Goal: Task Accomplishment & Management: Manage account settings

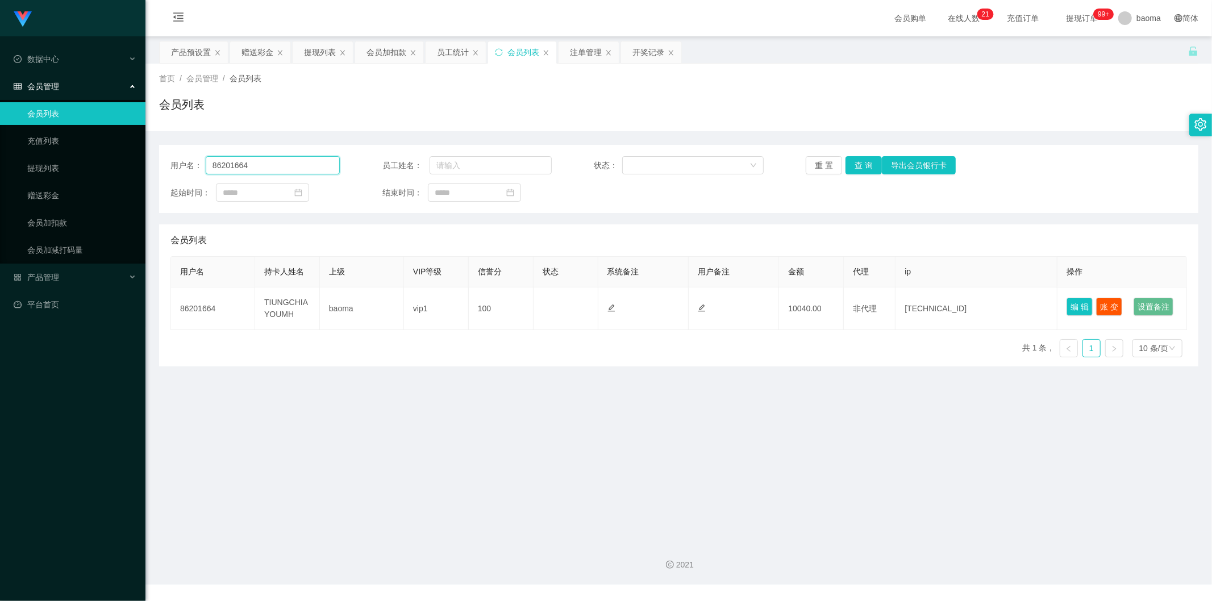
drag, startPoint x: 290, startPoint y: 169, endPoint x: 149, endPoint y: 145, distance: 143.0
click at [145, 146] on section "Jingdong工作台代理端 数据中心 会员管理 会员列表 充值列表 提现列表 赠送彩金 会员加扣款 会员加减打码量 产品管理 平台首页 保存配置 重置配置 …" at bounding box center [606, 292] width 1212 height 585
click at [255, 53] on div "赠送彩金" at bounding box center [258, 52] width 32 height 22
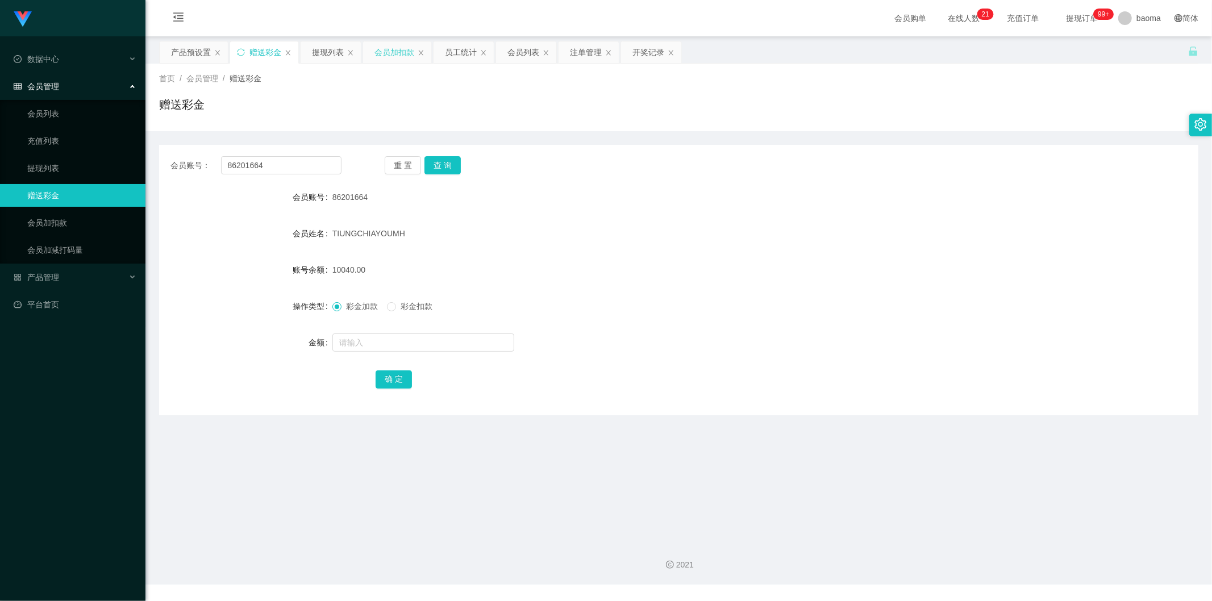
click at [380, 49] on div "会员加扣款" at bounding box center [395, 52] width 40 height 22
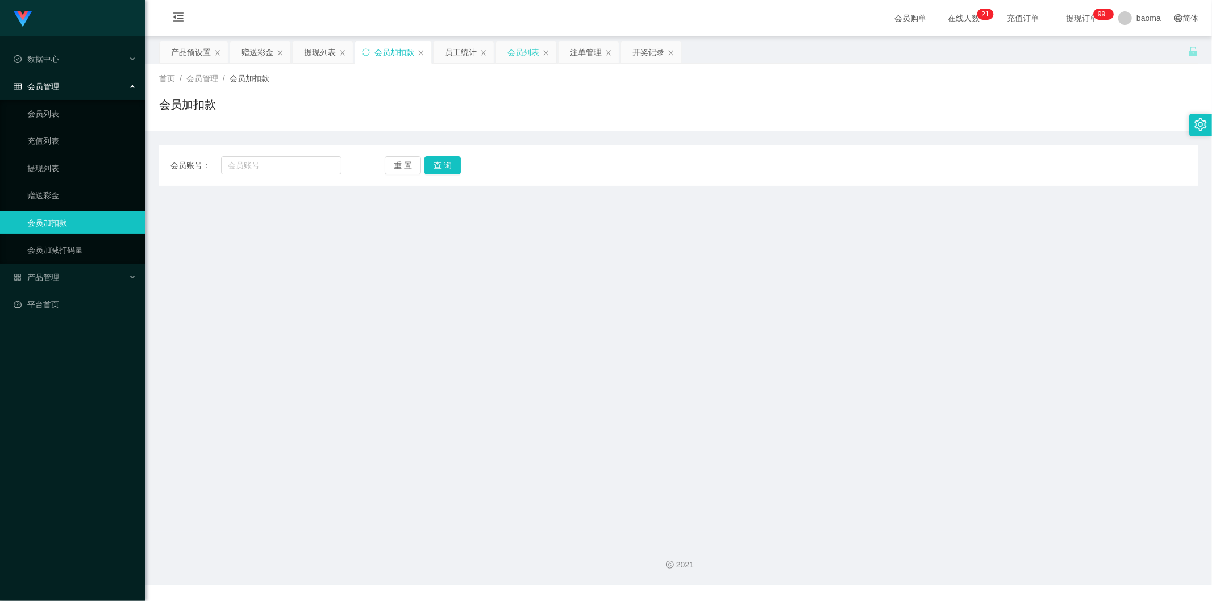
click at [380, 55] on div "会员列表" at bounding box center [524, 52] width 32 height 22
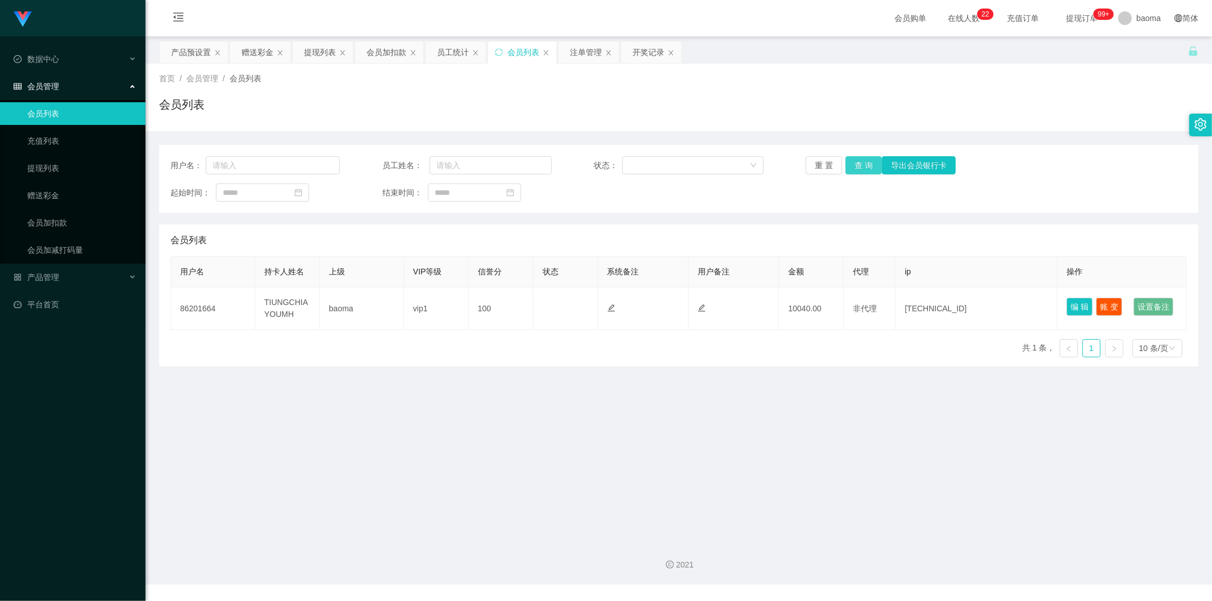
click at [380, 163] on button "查 询" at bounding box center [864, 165] width 36 height 18
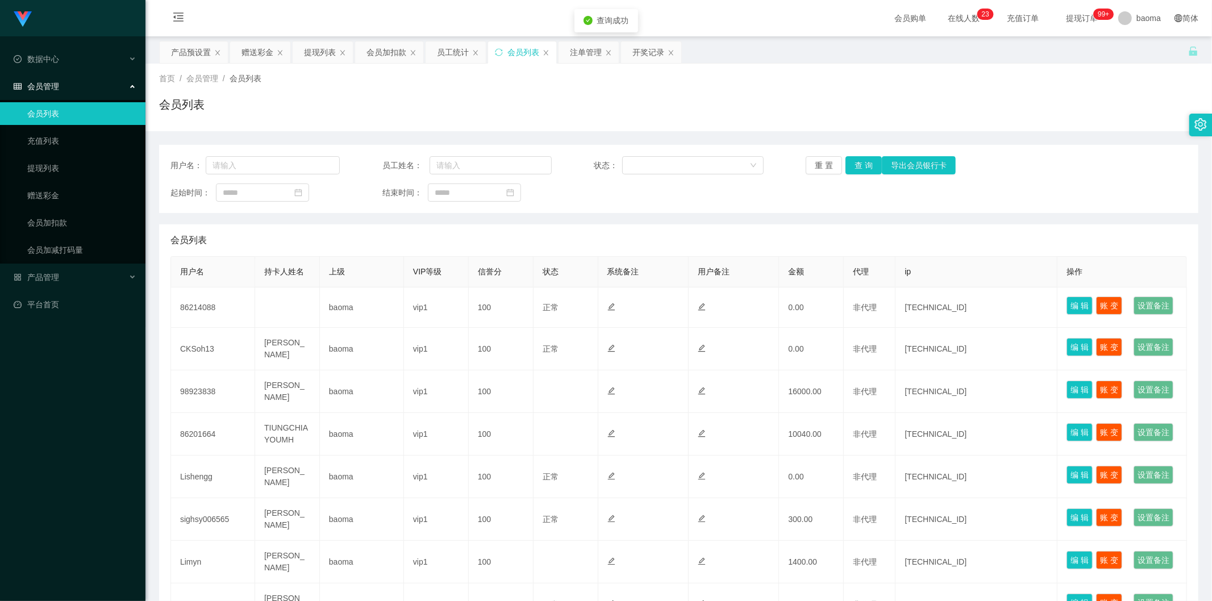
click at [859, 163] on button "查 询" at bounding box center [864, 165] width 36 height 18
click at [859, 163] on div "重 置 查 询 导出会员银行卡" at bounding box center [890, 165] width 169 height 18
click at [859, 163] on button "查 询" at bounding box center [864, 165] width 36 height 18
click at [859, 163] on div "重 置 查 询 导出会员银行卡" at bounding box center [890, 165] width 169 height 18
click at [207, 187] on span "起始时间：" at bounding box center [193, 193] width 45 height 12
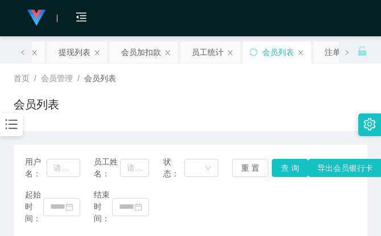
click at [242, 117] on div "会员列表" at bounding box center [191, 109] width 354 height 26
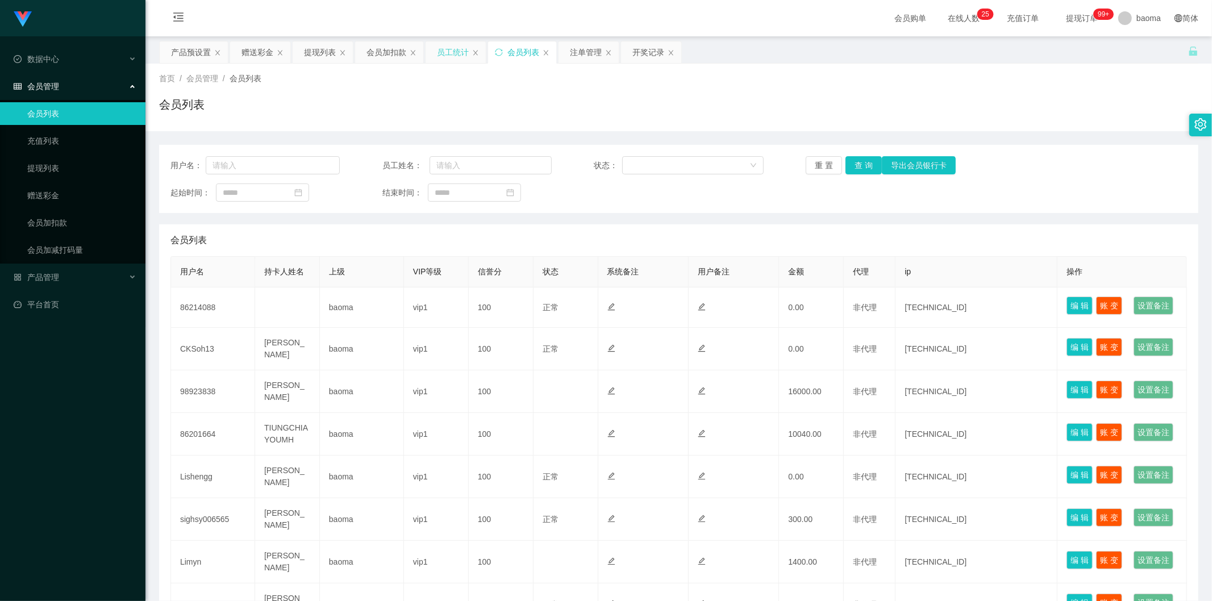
click at [452, 53] on div "员工统计" at bounding box center [453, 52] width 32 height 22
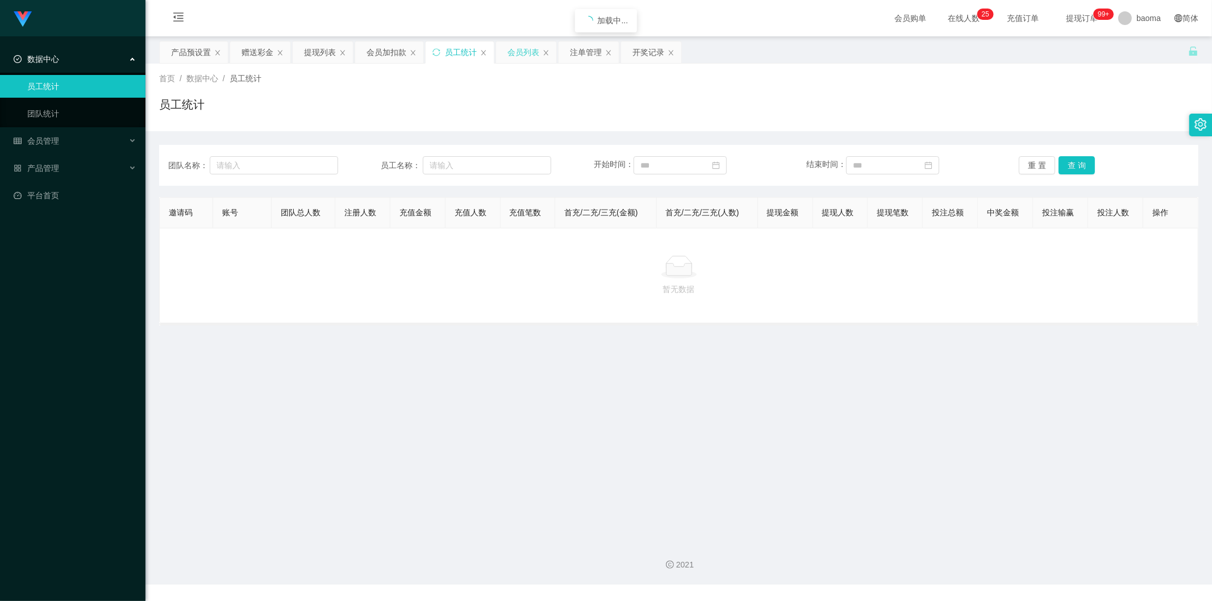
click at [523, 52] on div "会员列表" at bounding box center [524, 52] width 32 height 22
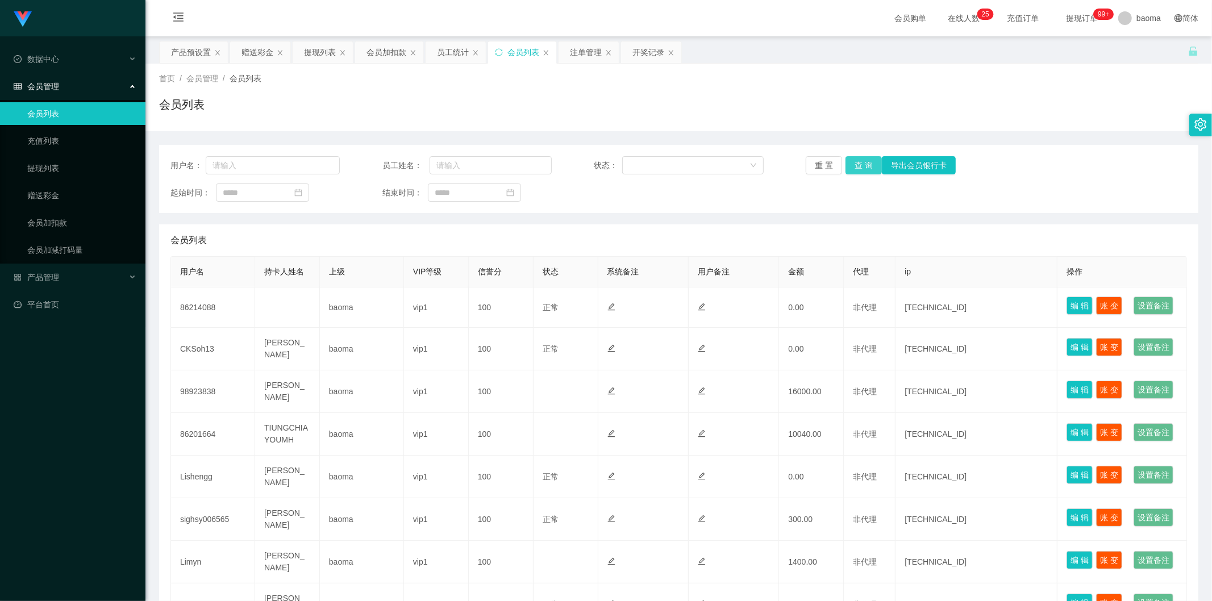
click at [862, 163] on button "查 询" at bounding box center [864, 165] width 36 height 18
click at [862, 163] on div "重 置 查 询 导出会员银行卡" at bounding box center [890, 165] width 169 height 18
click at [854, 161] on button "查 询" at bounding box center [864, 165] width 36 height 18
click at [855, 162] on div "重 置 查 询 导出会员银行卡" at bounding box center [890, 165] width 169 height 18
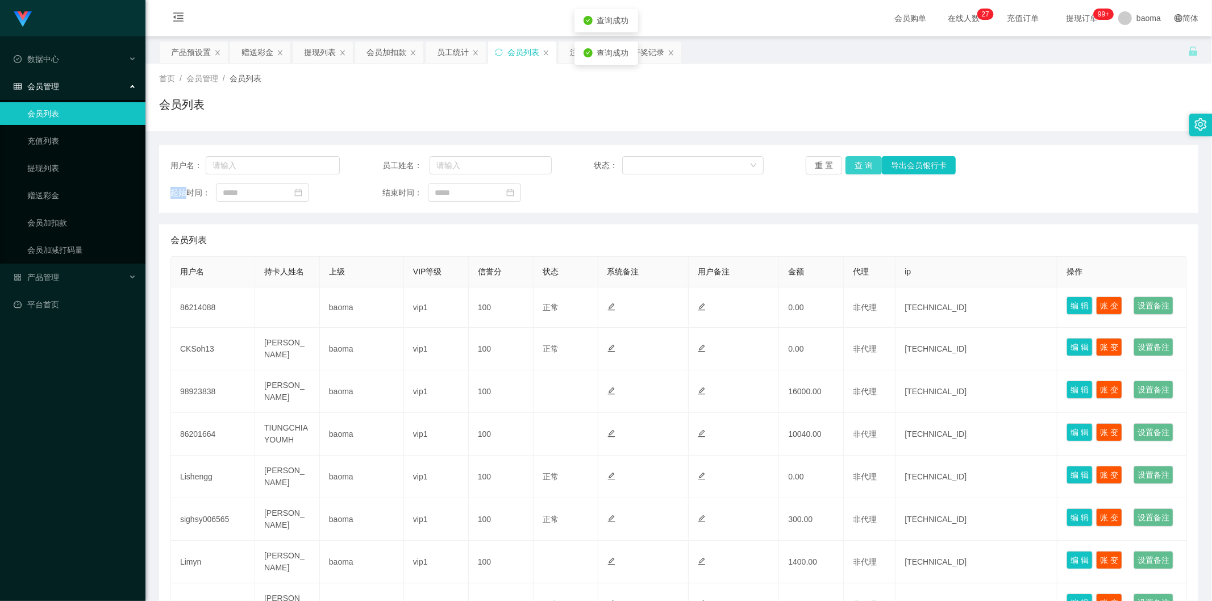
click at [864, 157] on button "查 询" at bounding box center [864, 165] width 36 height 18
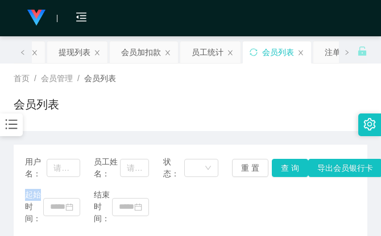
click at [262, 91] on div "首页 / 会员管理 / 会员列表 / 会员列表" at bounding box center [191, 97] width 354 height 49
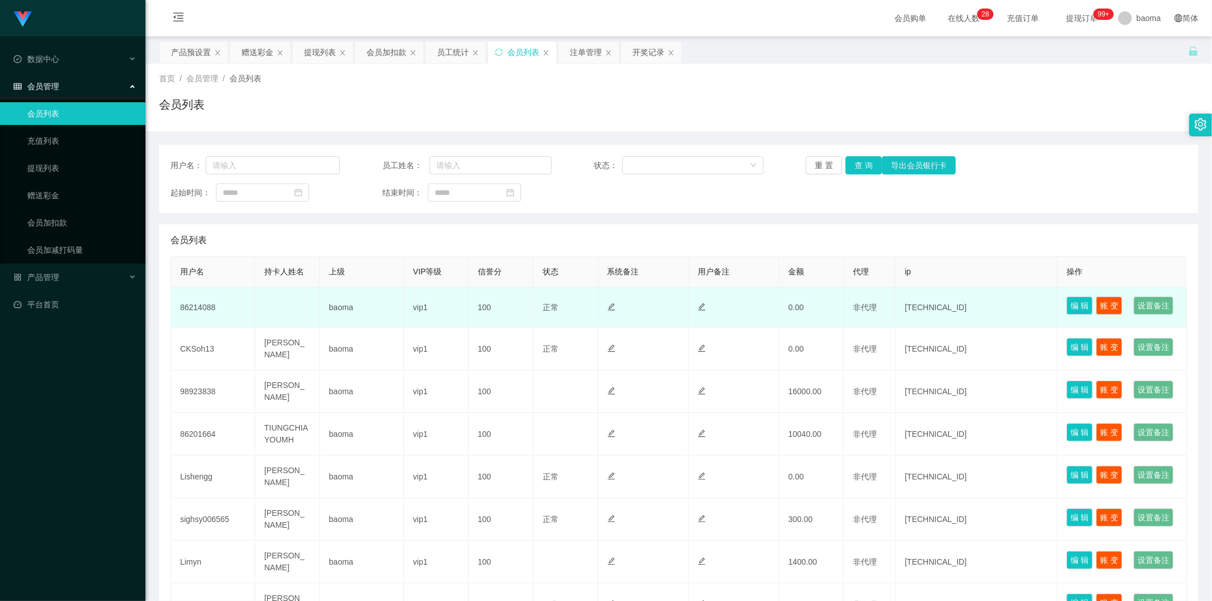
click at [207, 319] on td "86214088" at bounding box center [213, 308] width 84 height 40
copy td "86214088"
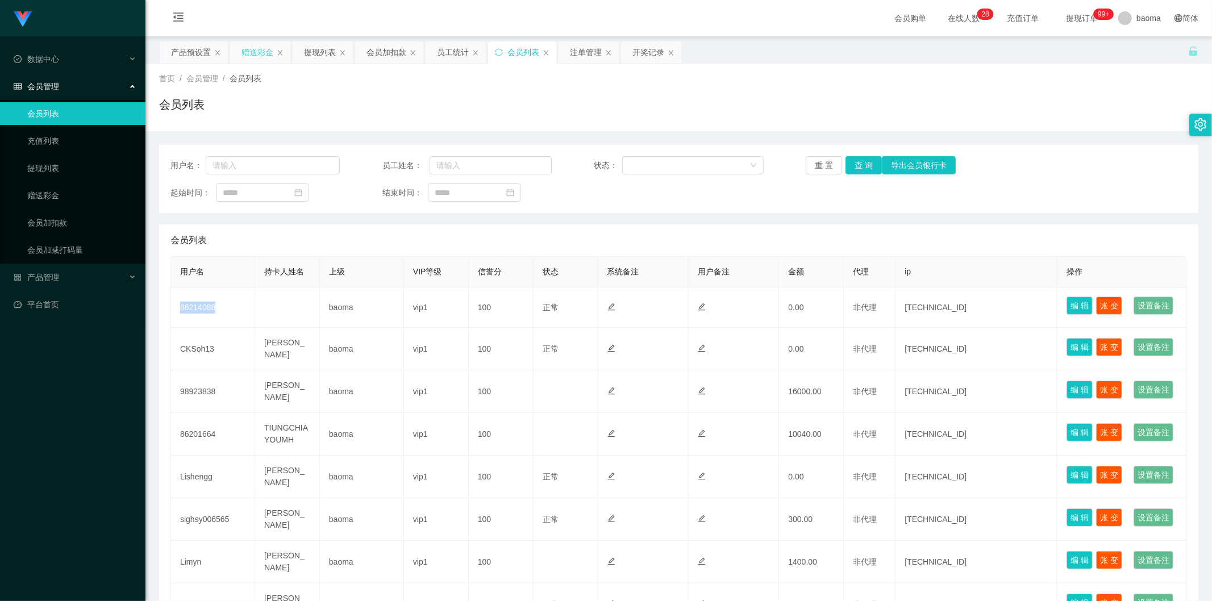
click at [252, 47] on div "赠送彩金" at bounding box center [258, 52] width 32 height 22
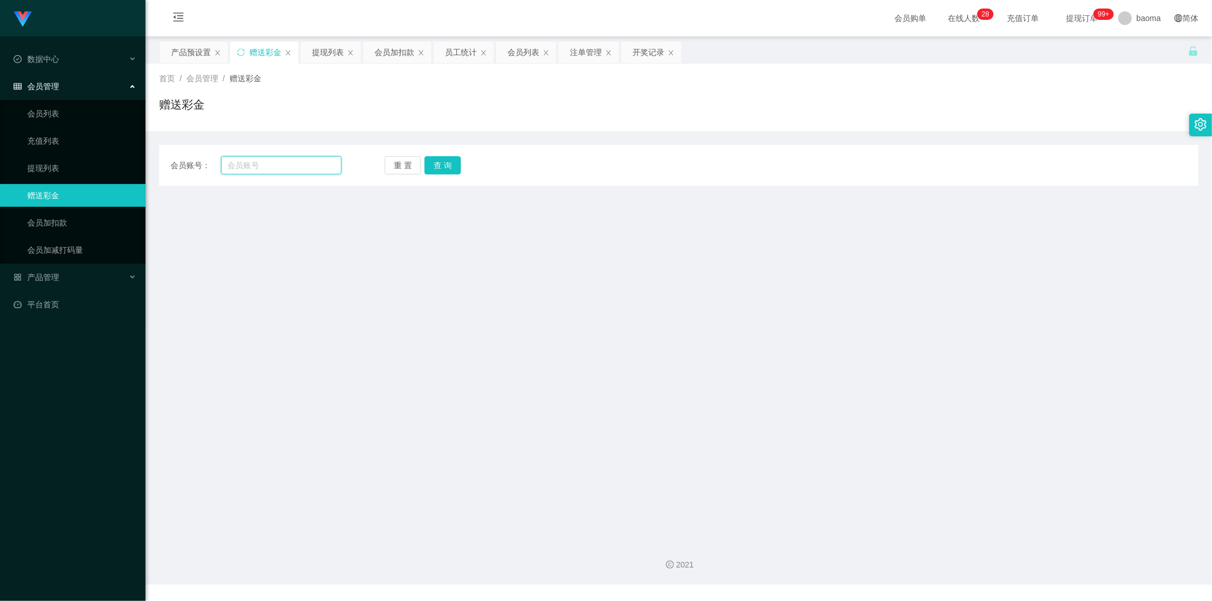
click at [265, 167] on input "text" at bounding box center [281, 165] width 121 height 18
paste input "86214088"
type input "86214088"
click at [452, 168] on button "查 询" at bounding box center [443, 165] width 36 height 18
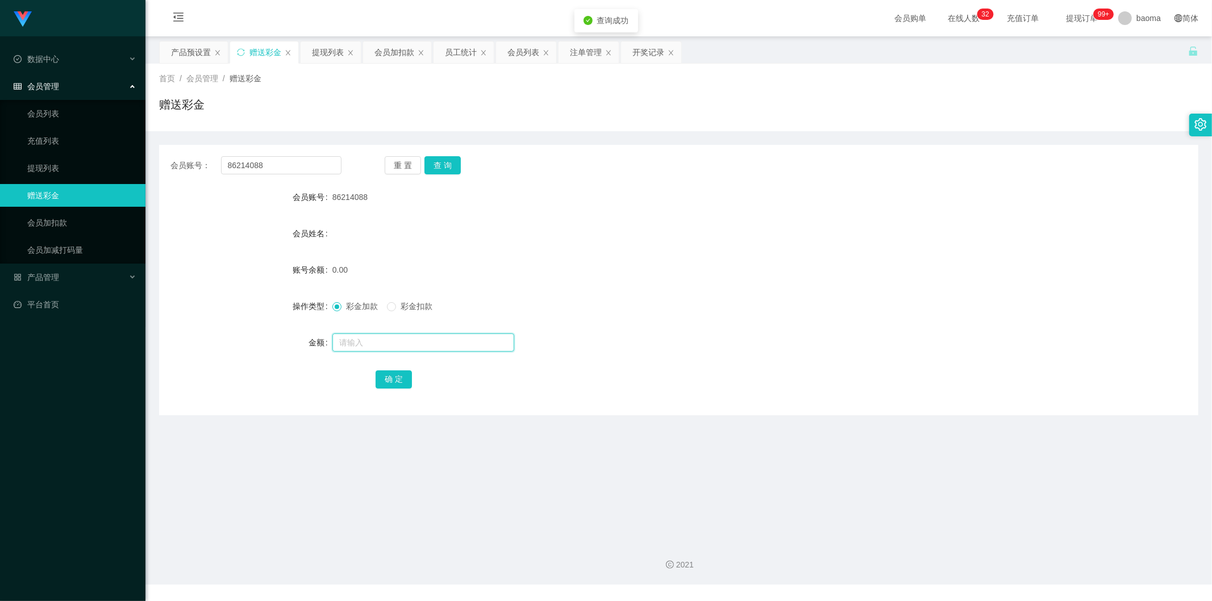
click at [372, 336] on input "text" at bounding box center [424, 343] width 182 height 18
type input "100"
click at [399, 376] on button "确 定" at bounding box center [394, 380] width 36 height 18
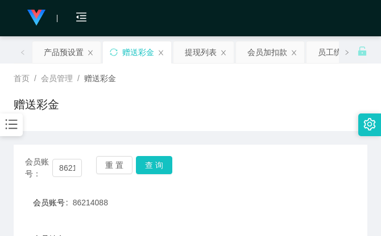
click at [258, 121] on div "赠送彩金" at bounding box center [191, 109] width 354 height 26
click at [263, 99] on div "赠送彩金" at bounding box center [191, 109] width 354 height 26
click at [63, 47] on div "产品预设置" at bounding box center [64, 52] width 40 height 22
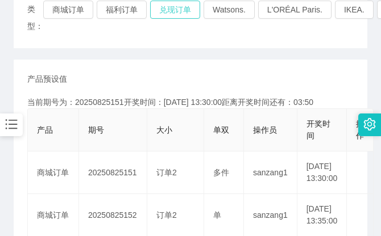
scroll to position [189, 0]
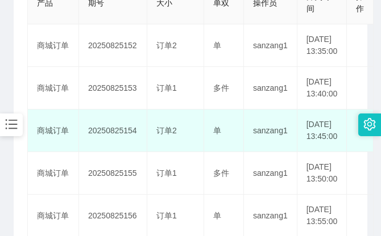
scroll to position [252, 0]
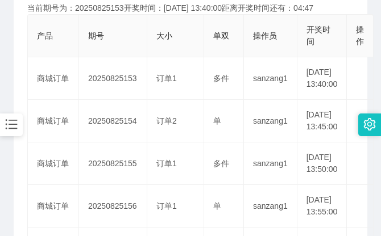
click at [206, 52] on th "单双" at bounding box center [224, 36] width 40 height 43
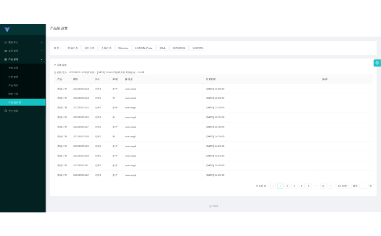
scroll to position [0, 0]
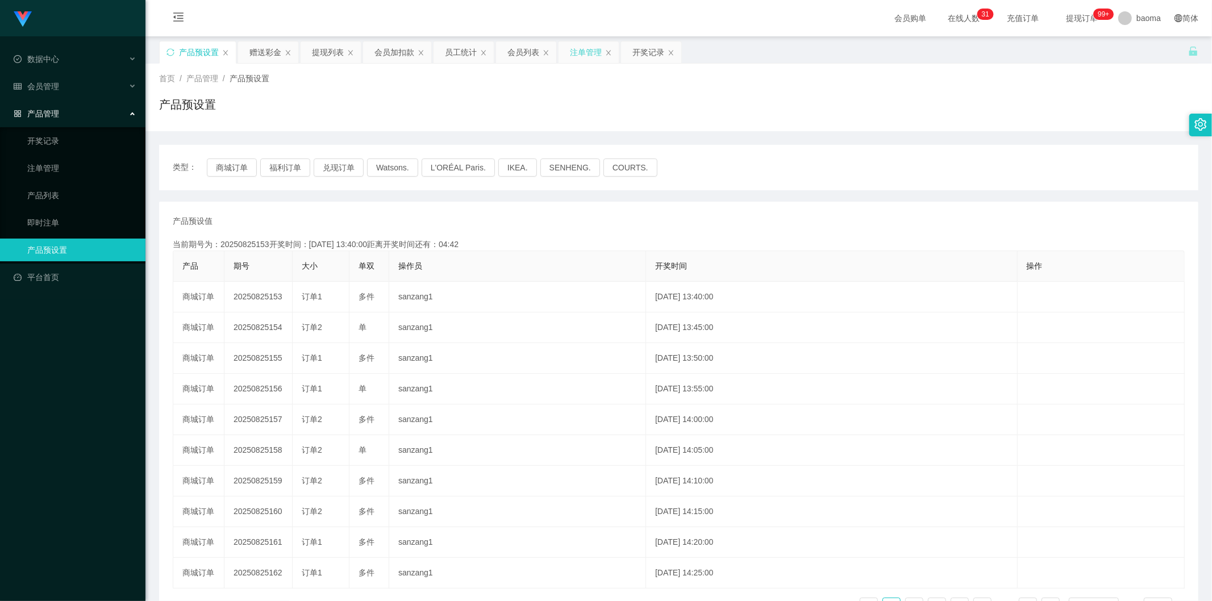
click at [589, 48] on div "注单管理" at bounding box center [586, 52] width 32 height 22
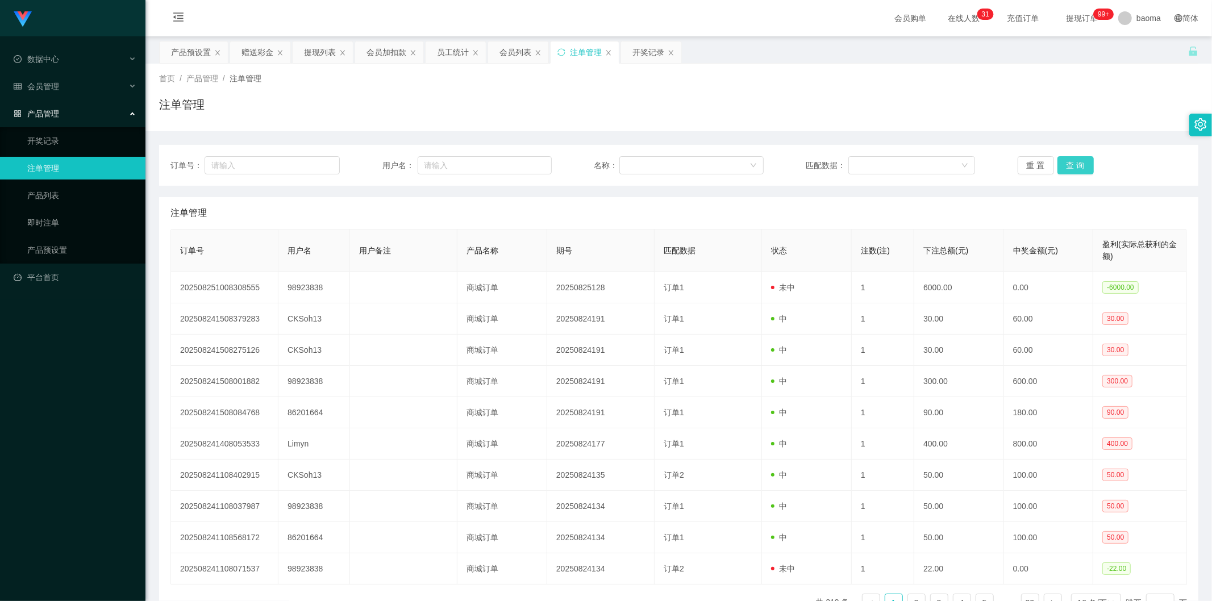
click at [1066, 164] on button "查 询" at bounding box center [1076, 165] width 36 height 18
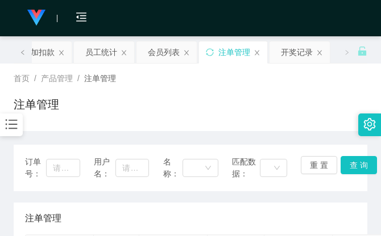
click at [208, 92] on div "首页 / 产品管理 / 注单管理 / 注单管理" at bounding box center [191, 97] width 354 height 49
click at [269, 91] on div "首页 / 产品管理 / 注单管理 / 注单管理" at bounding box center [191, 97] width 354 height 49
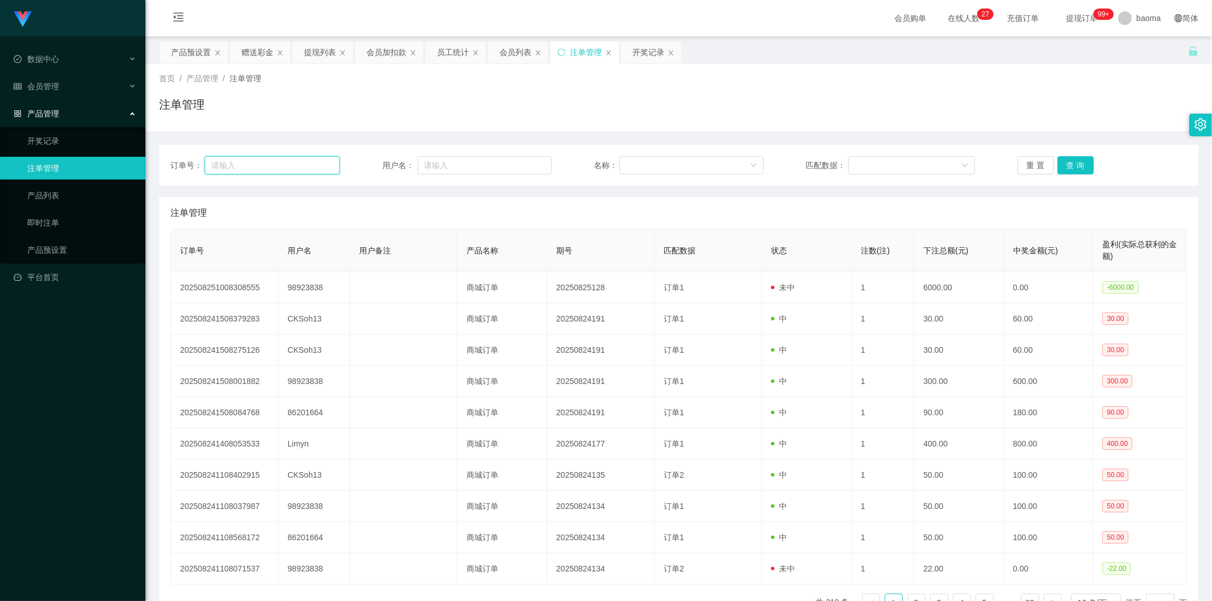
click at [257, 167] on input "text" at bounding box center [272, 165] width 135 height 18
paste input "86214088"
type input "86214088"
click at [1087, 160] on button "查 询" at bounding box center [1076, 165] width 36 height 18
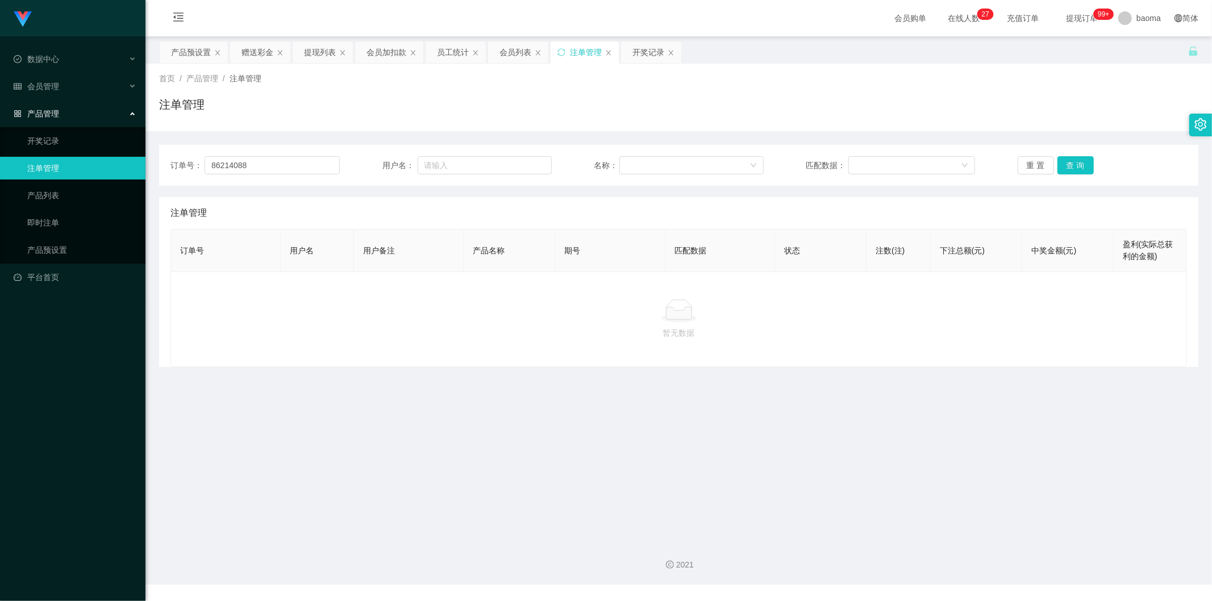
click at [587, 56] on div "注单管理" at bounding box center [586, 52] width 32 height 22
click at [281, 165] on input "86214088" at bounding box center [272, 165] width 135 height 18
click at [1074, 167] on button "查 询" at bounding box center [1076, 165] width 36 height 18
click at [1073, 166] on div "重 置 查 询" at bounding box center [1102, 165] width 169 height 18
click at [1073, 166] on button "查 询" at bounding box center [1076, 165] width 36 height 18
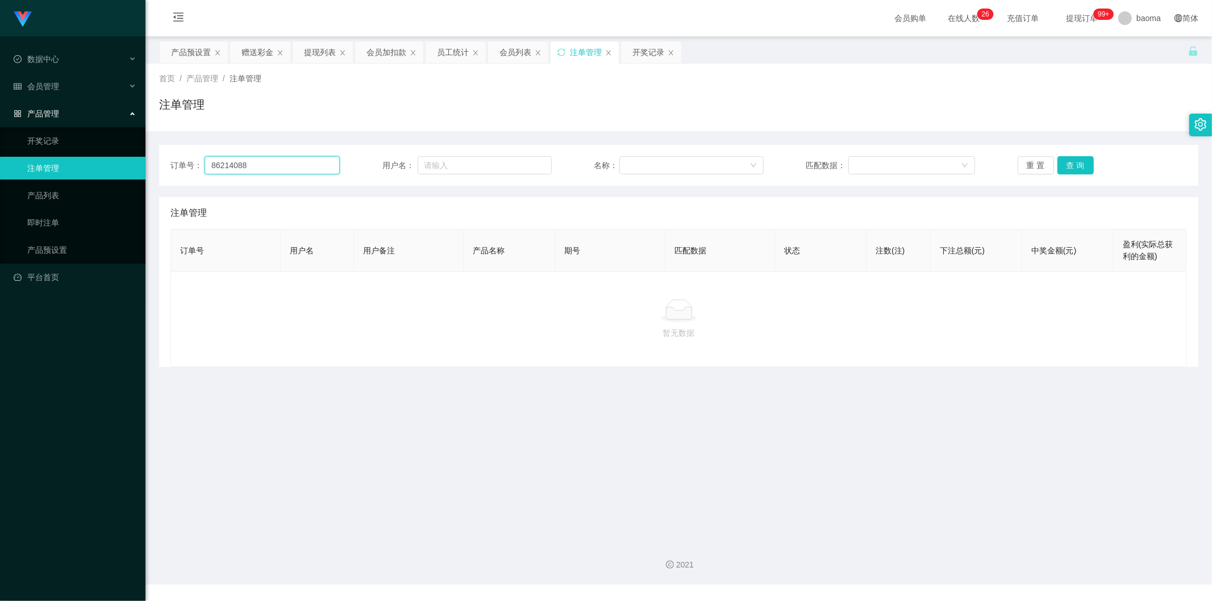
drag, startPoint x: 283, startPoint y: 165, endPoint x: 152, endPoint y: 159, distance: 130.3
click at [155, 161] on main "关闭左侧 关闭右侧 关闭其它 刷新页面 产品预设置 赠送彩金 提现列表 会员加扣款 员工统计 会员列表 注单管理 开奖记录 首页 / 产品管理 / 注单管理 …" at bounding box center [679, 284] width 1067 height 496
click at [1074, 161] on button "查 询" at bounding box center [1076, 165] width 36 height 18
click at [1074, 161] on div "重 置 查 询" at bounding box center [1102, 165] width 169 height 18
click at [1076, 161] on button "查 询" at bounding box center [1076, 165] width 36 height 18
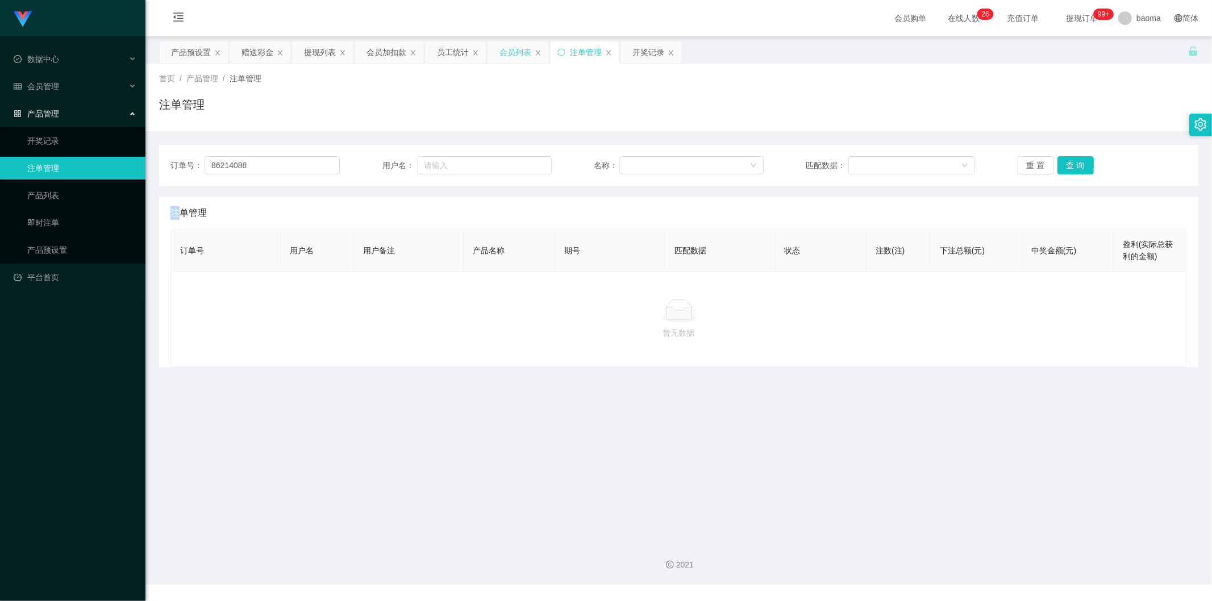
click at [507, 54] on div "会员列表" at bounding box center [516, 52] width 32 height 22
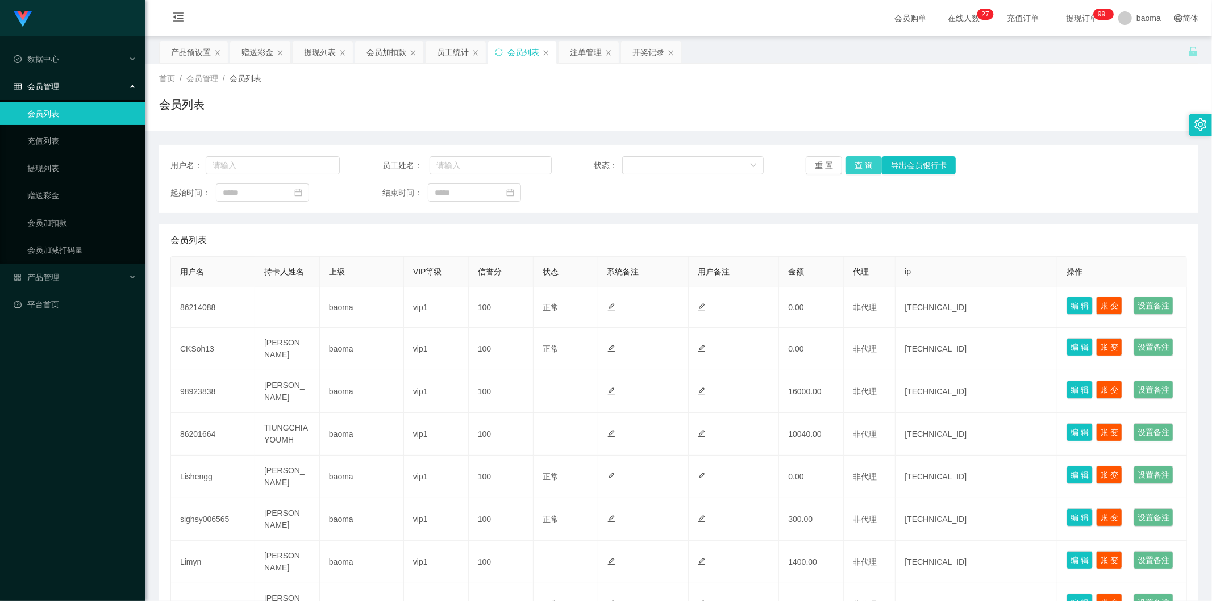
click at [857, 166] on button "查 询" at bounding box center [864, 165] width 36 height 18
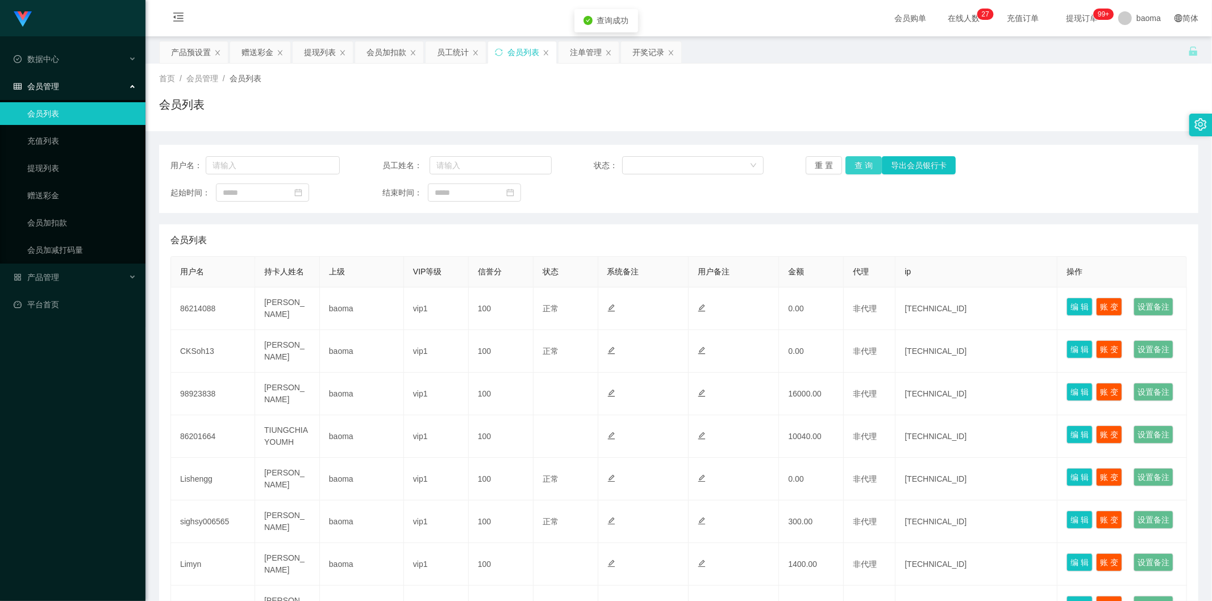
click at [863, 163] on button "查 询" at bounding box center [864, 165] width 36 height 18
click at [863, 163] on div "重 置 查 询 导出会员银行卡" at bounding box center [890, 165] width 169 height 18
click at [863, 163] on button "查 询" at bounding box center [864, 165] width 36 height 18
click at [863, 163] on div "重 置 查 询 导出会员银行卡" at bounding box center [890, 165] width 169 height 18
click at [862, 171] on button "查 询" at bounding box center [864, 165] width 36 height 18
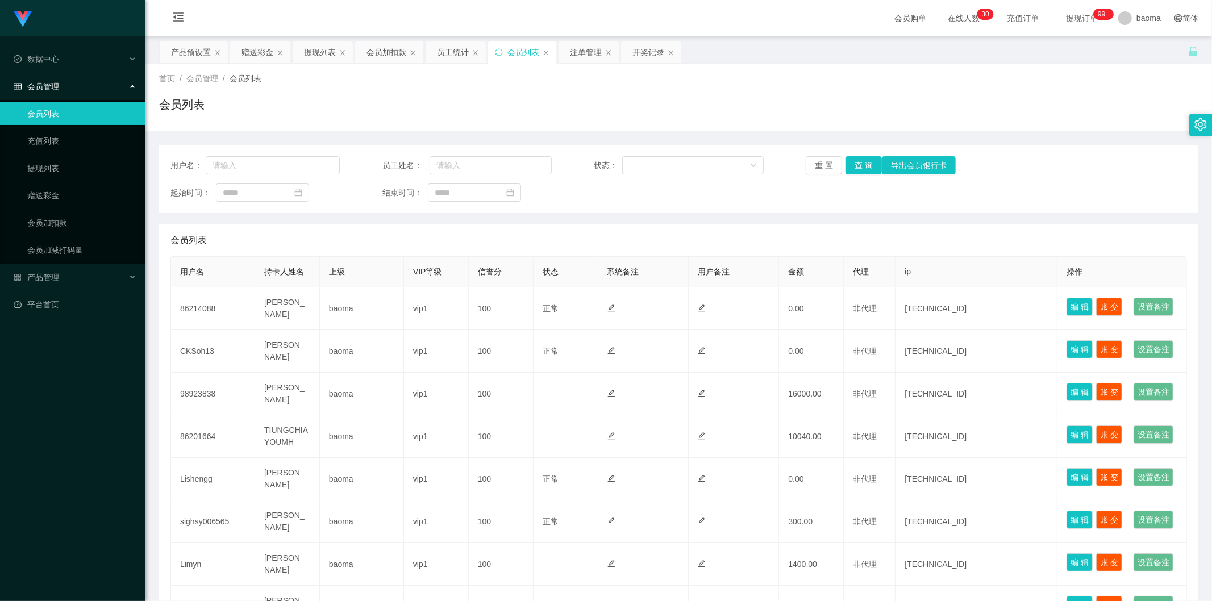
click at [862, 169] on div "重 置 查 询 导出会员银行卡" at bounding box center [890, 165] width 169 height 18
click at [862, 169] on button "查 询" at bounding box center [864, 165] width 36 height 18
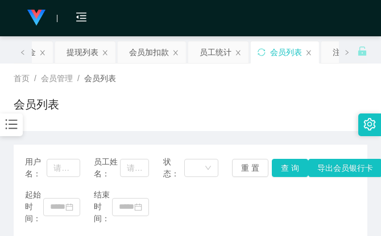
drag, startPoint x: 268, startPoint y: 105, endPoint x: 270, endPoint y: 98, distance: 6.5
click at [268, 105] on div "会员列表" at bounding box center [191, 109] width 354 height 26
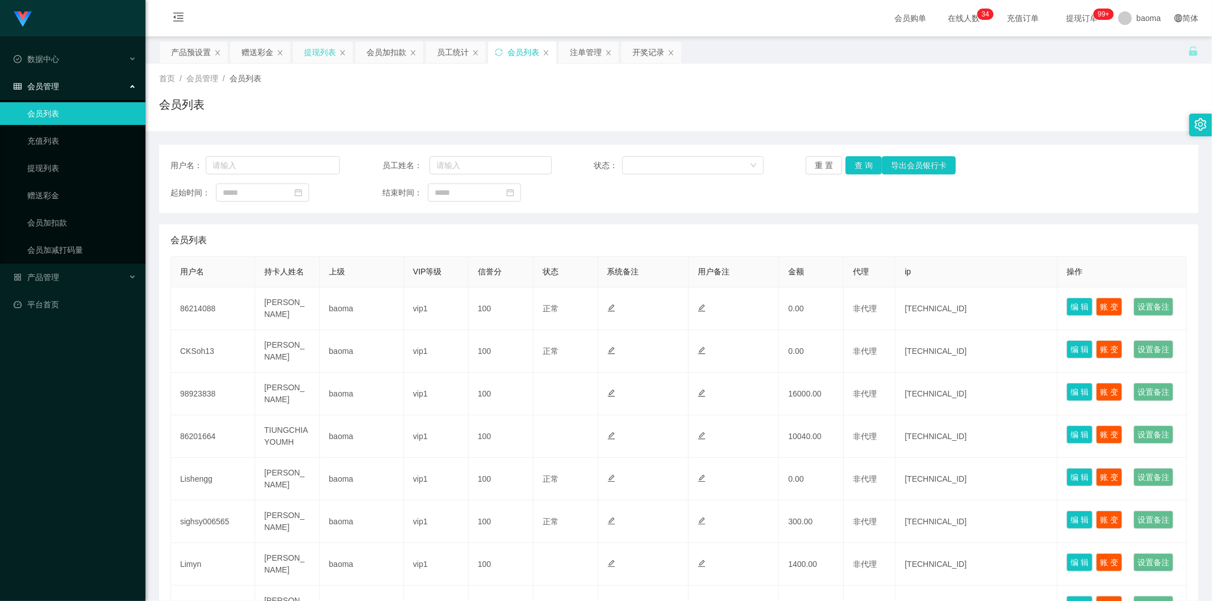
click at [320, 57] on div "提现列表" at bounding box center [320, 52] width 32 height 22
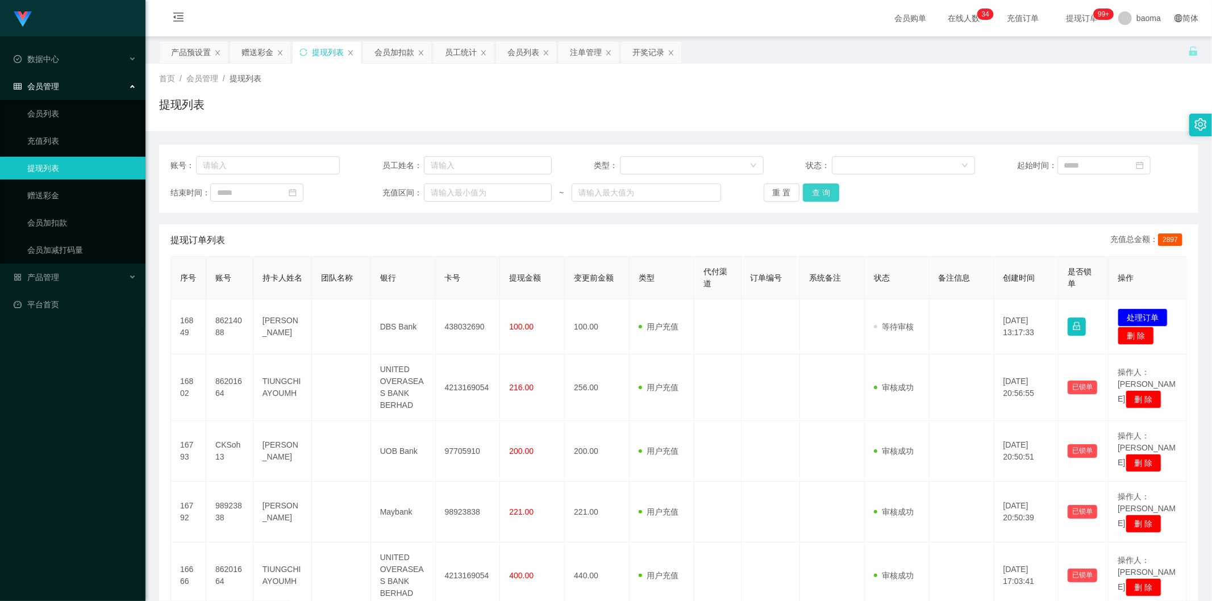
click at [819, 189] on button "查 询" at bounding box center [821, 193] width 36 height 18
click at [819, 189] on div "重 置 查 询" at bounding box center [848, 193] width 169 height 18
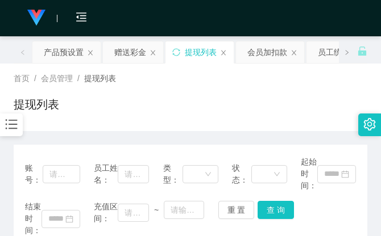
click at [293, 96] on div "提现列表" at bounding box center [191, 109] width 354 height 26
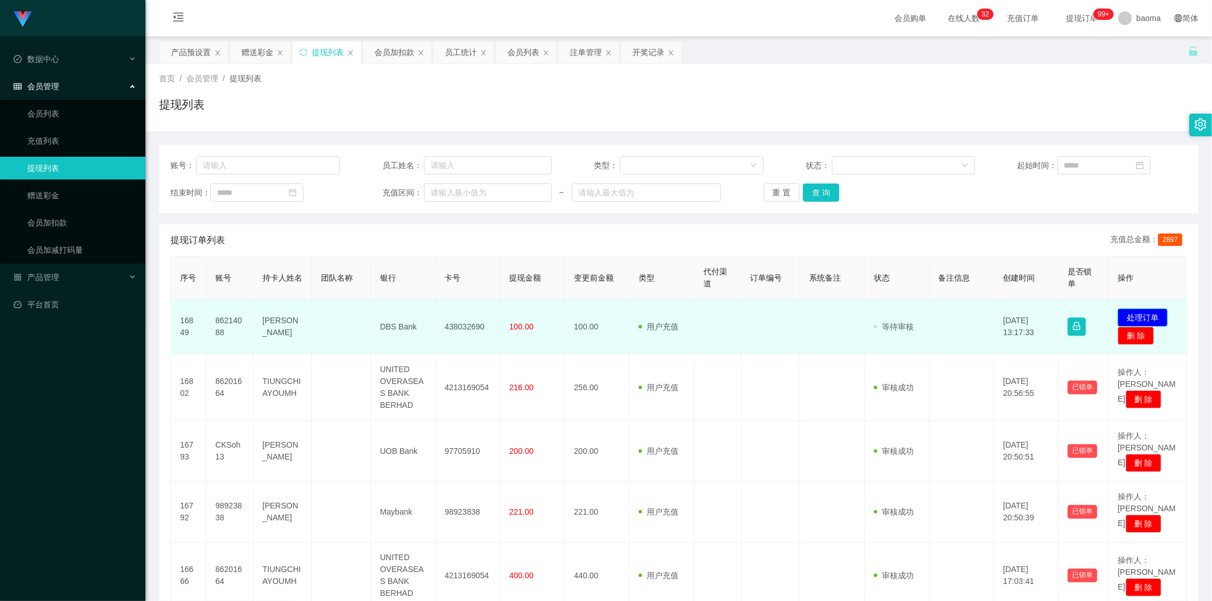
click at [1137, 315] on button "处理订单" at bounding box center [1143, 318] width 50 height 18
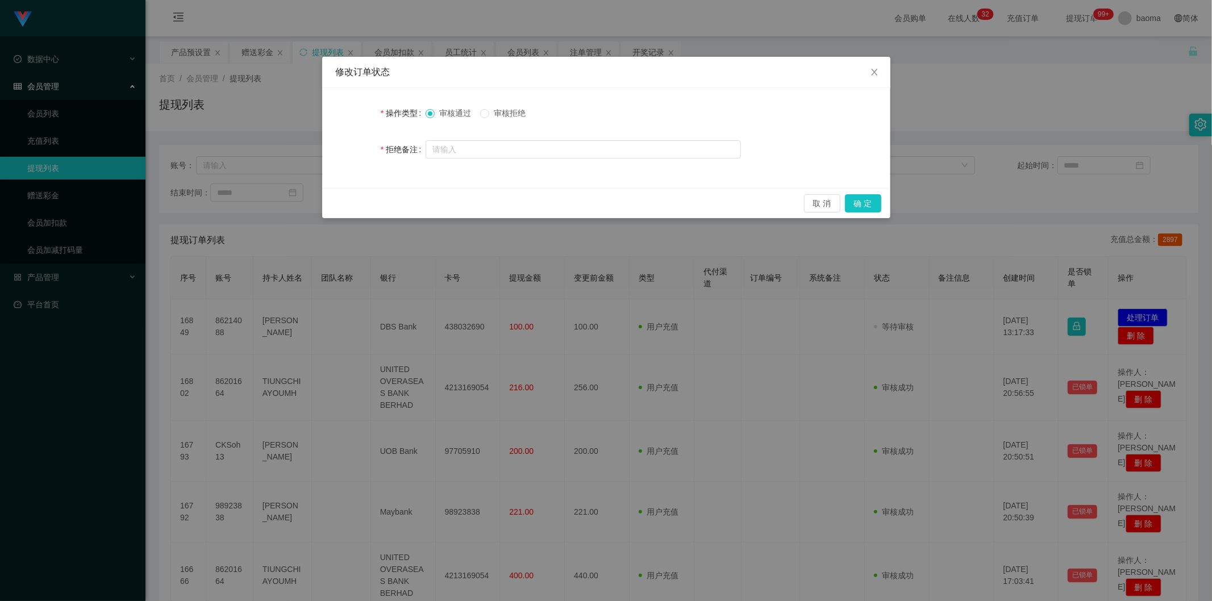
click at [500, 114] on span "审核拒绝" at bounding box center [509, 113] width 41 height 9
click at [526, 151] on input "text" at bounding box center [583, 149] width 315 height 18
type input "q"
type input "啊"
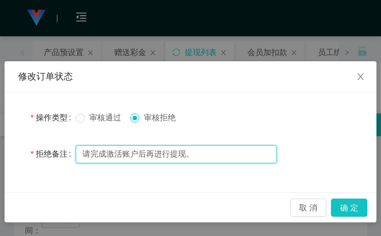
type input "请完成激活账户后再进行提现。"
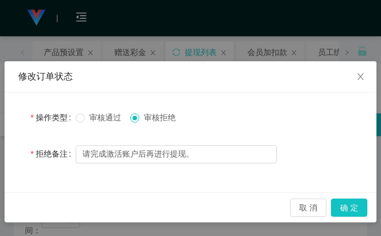
click at [251, 74] on div "修改订单状态" at bounding box center [190, 76] width 344 height 13
click at [288, 97] on div "操作类型 审核通过 审核拒绝 拒绝备注 请完成激活账户后再进行提现。" at bounding box center [191, 143] width 372 height 100
click at [292, 106] on div "操作类型 审核通过 审核拒绝" at bounding box center [190, 117] width 344 height 23
click at [357, 206] on button "确 定" at bounding box center [349, 208] width 36 height 18
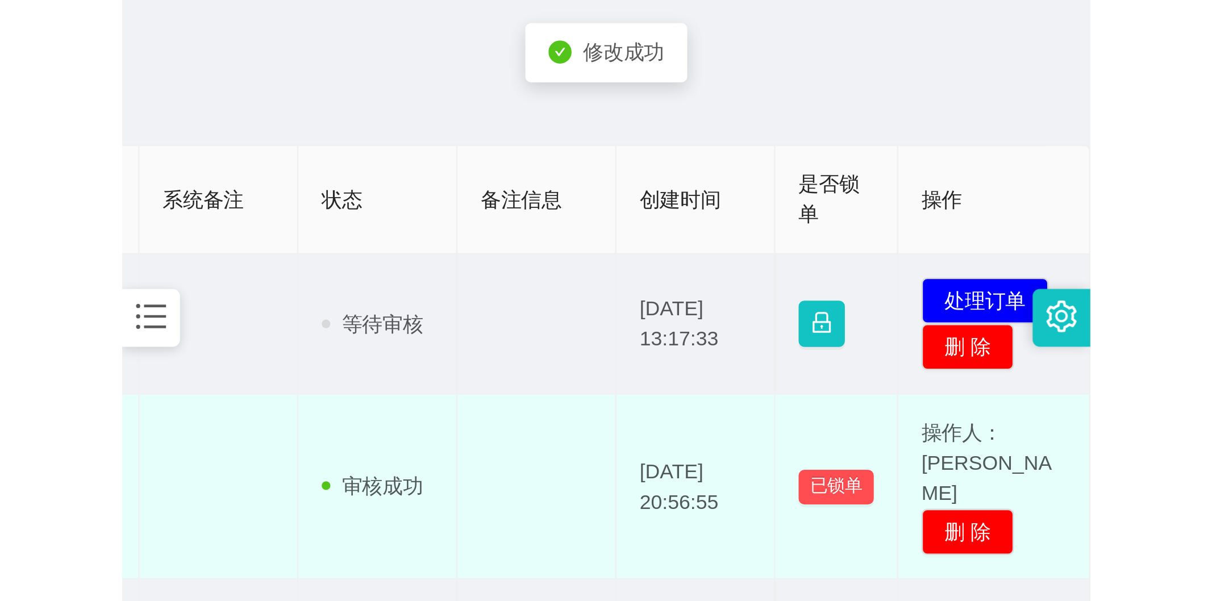
scroll to position [0, 626]
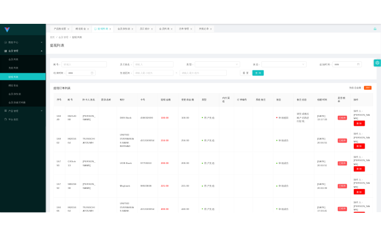
scroll to position [0, 0]
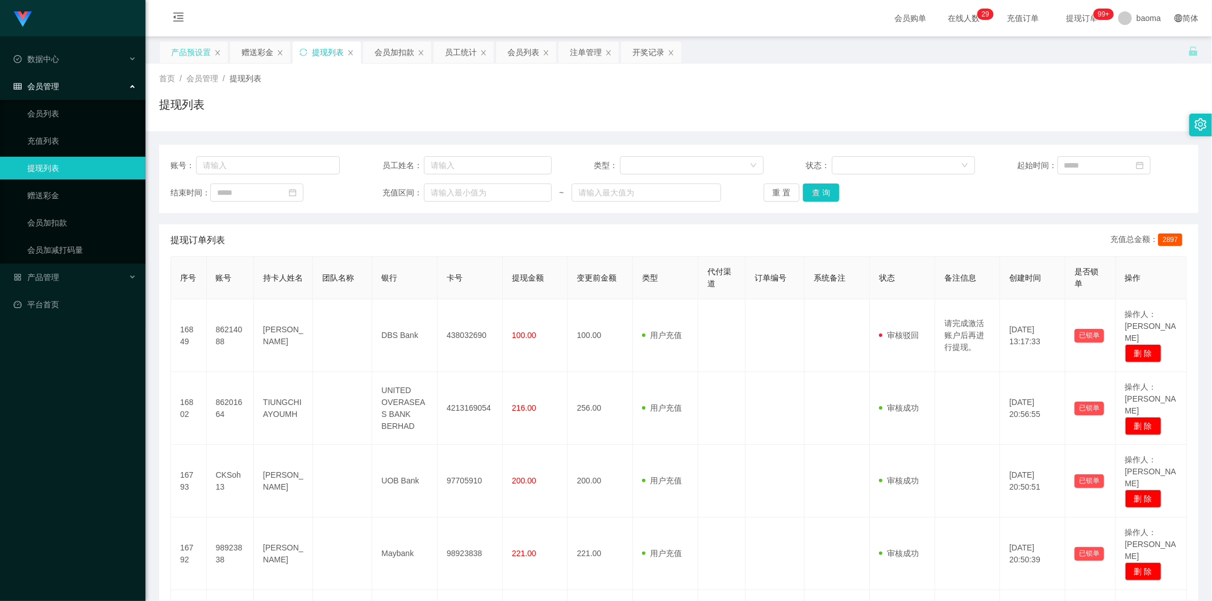
click at [185, 47] on div "产品预设置" at bounding box center [191, 52] width 40 height 22
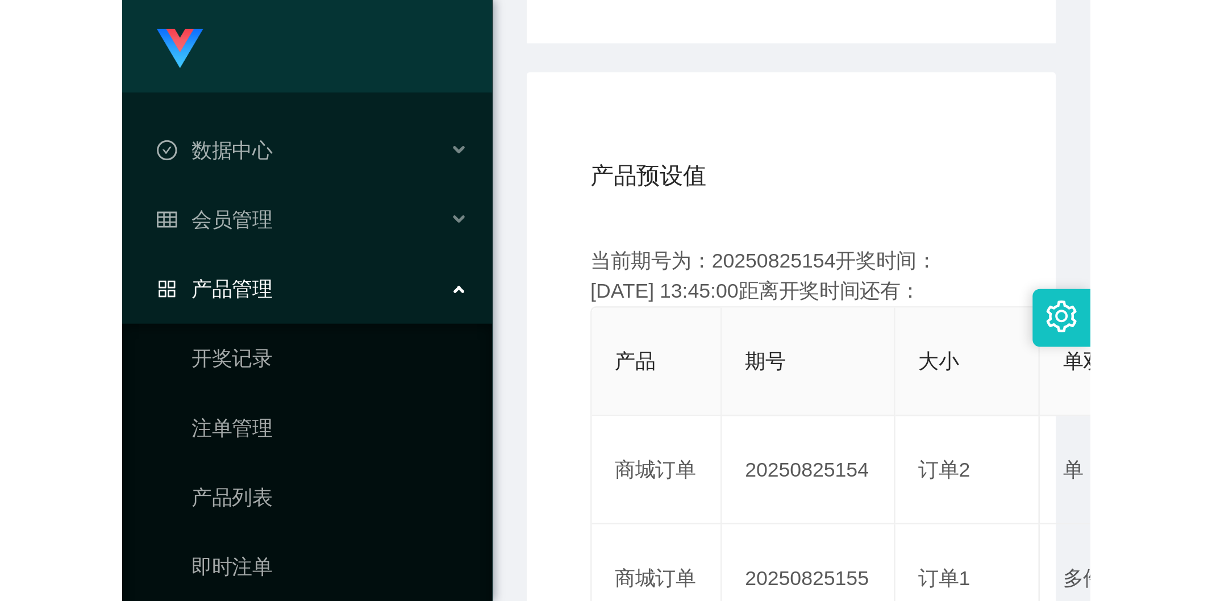
scroll to position [122, 0]
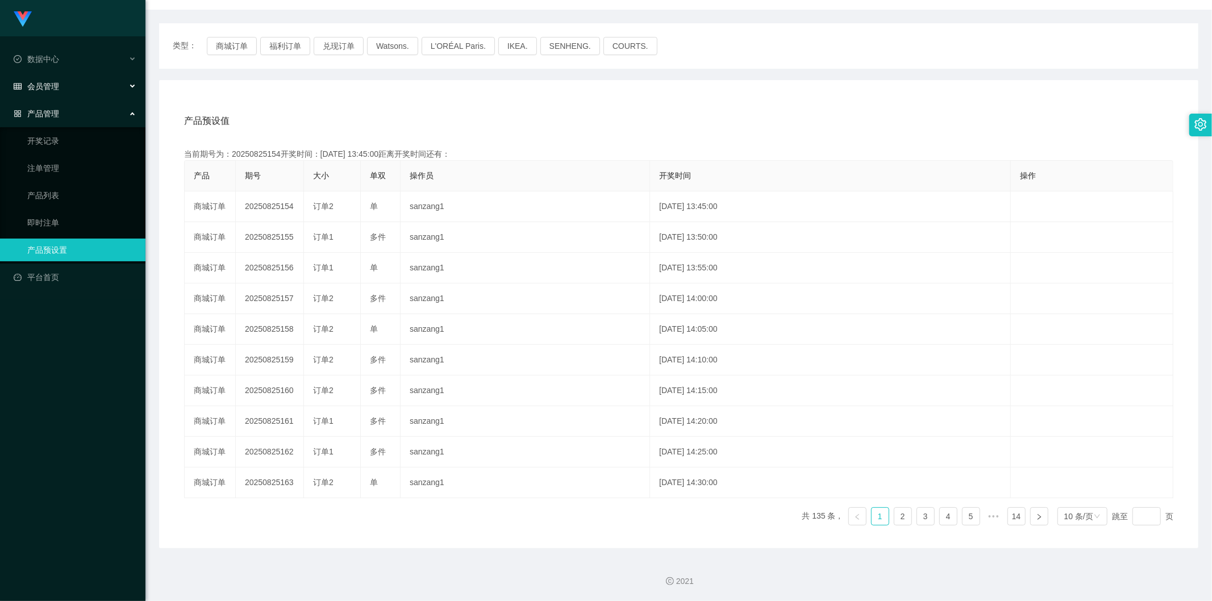
click at [83, 84] on div "会员管理" at bounding box center [73, 86] width 146 height 23
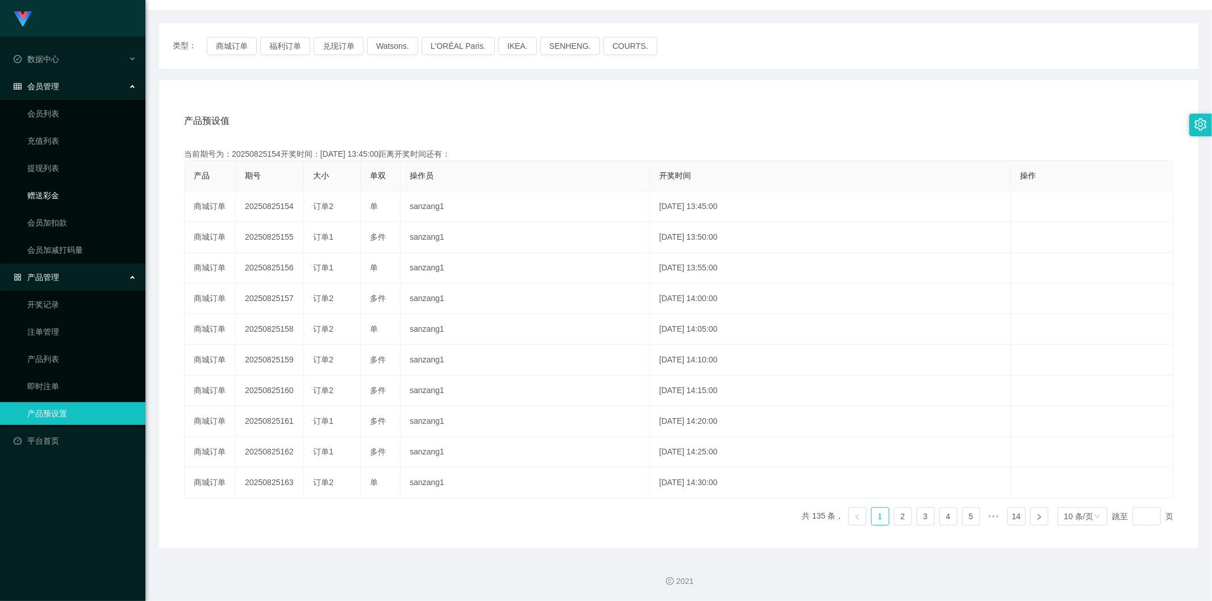
click at [92, 195] on link "赠送彩金" at bounding box center [81, 195] width 109 height 23
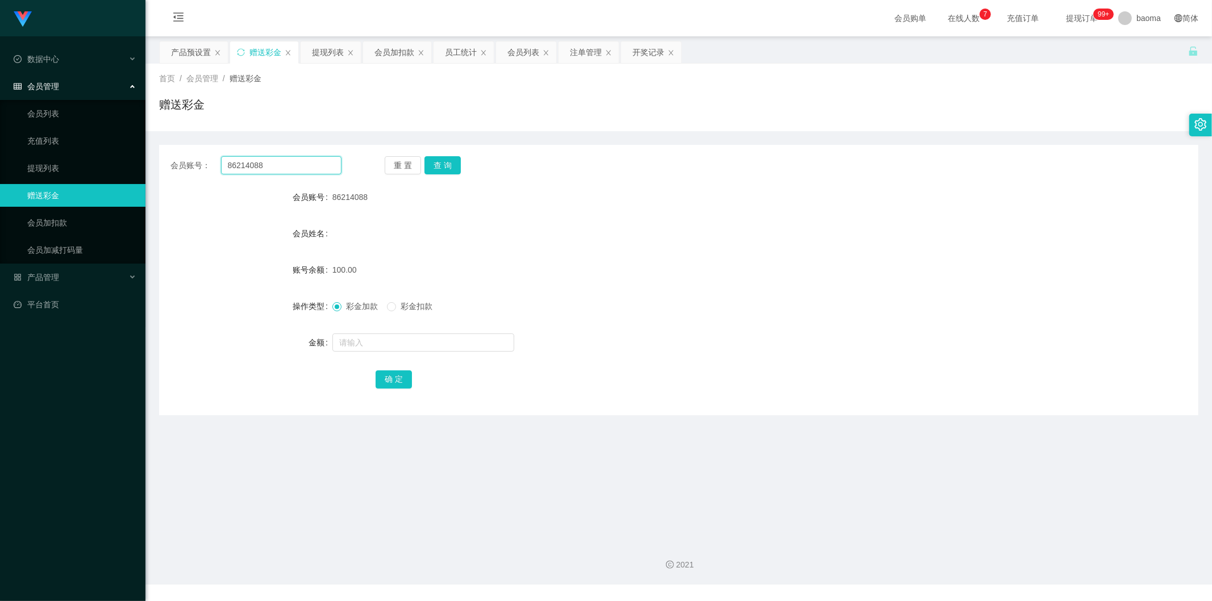
click at [290, 169] on input "86214088" at bounding box center [281, 165] width 121 height 18
click at [292, 166] on input "86214088" at bounding box center [281, 165] width 121 height 18
drag, startPoint x: 292, startPoint y: 164, endPoint x: 149, endPoint y: 146, distance: 143.8
click at [144, 148] on section "Jingdong工作台代理端 数据中心 会员管理 会员列表 充值列表 提现列表 赠送彩金 会员加扣款 会员加减打码量 产品管理 开奖记录 注单管理 产品列表 …" at bounding box center [606, 292] width 1212 height 585
click at [438, 169] on button "查 询" at bounding box center [443, 165] width 36 height 18
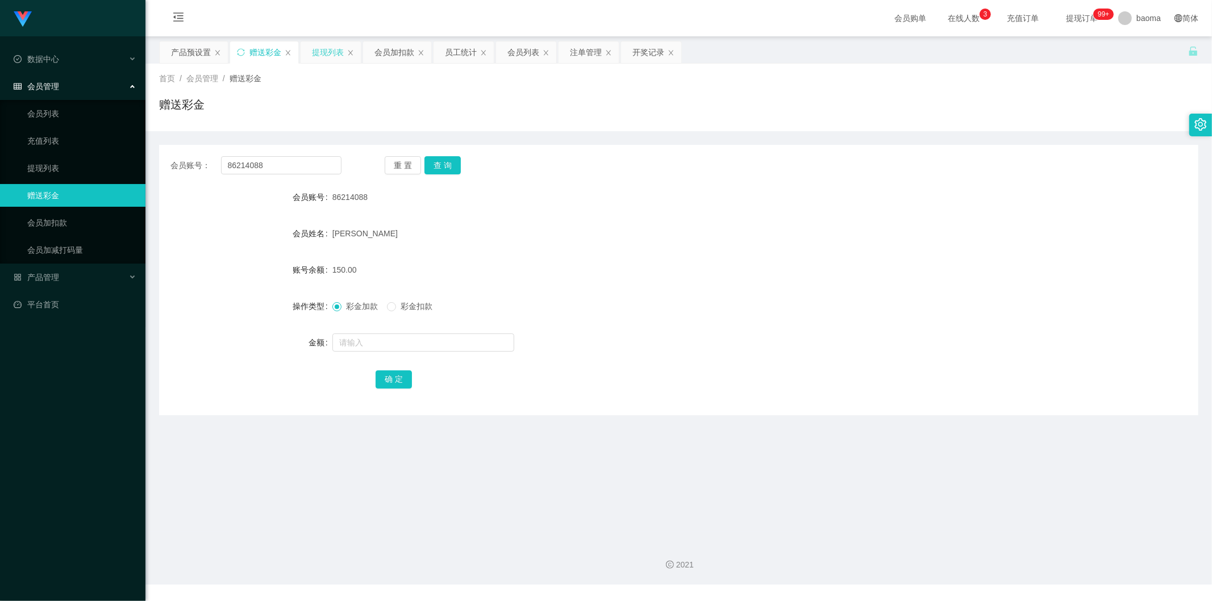
click at [319, 50] on div "提现列表" at bounding box center [328, 52] width 32 height 22
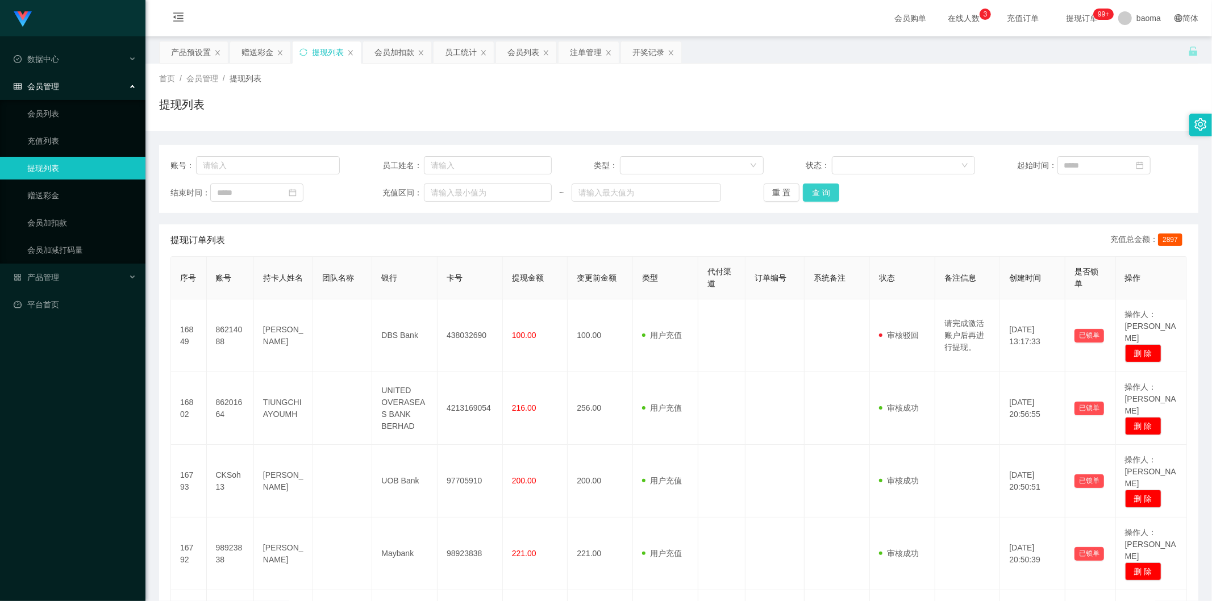
click at [803, 190] on button "查 询" at bounding box center [821, 193] width 36 height 18
click at [806, 189] on div "重 置 查 询" at bounding box center [848, 193] width 169 height 18
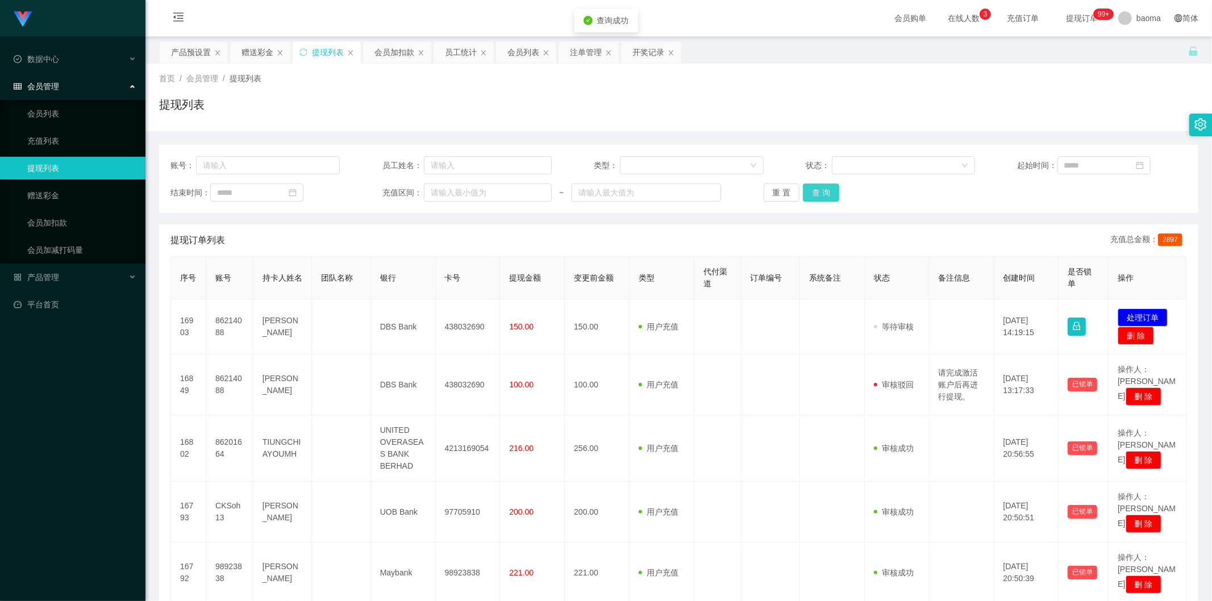
click at [806, 189] on button "查 询" at bounding box center [821, 193] width 36 height 18
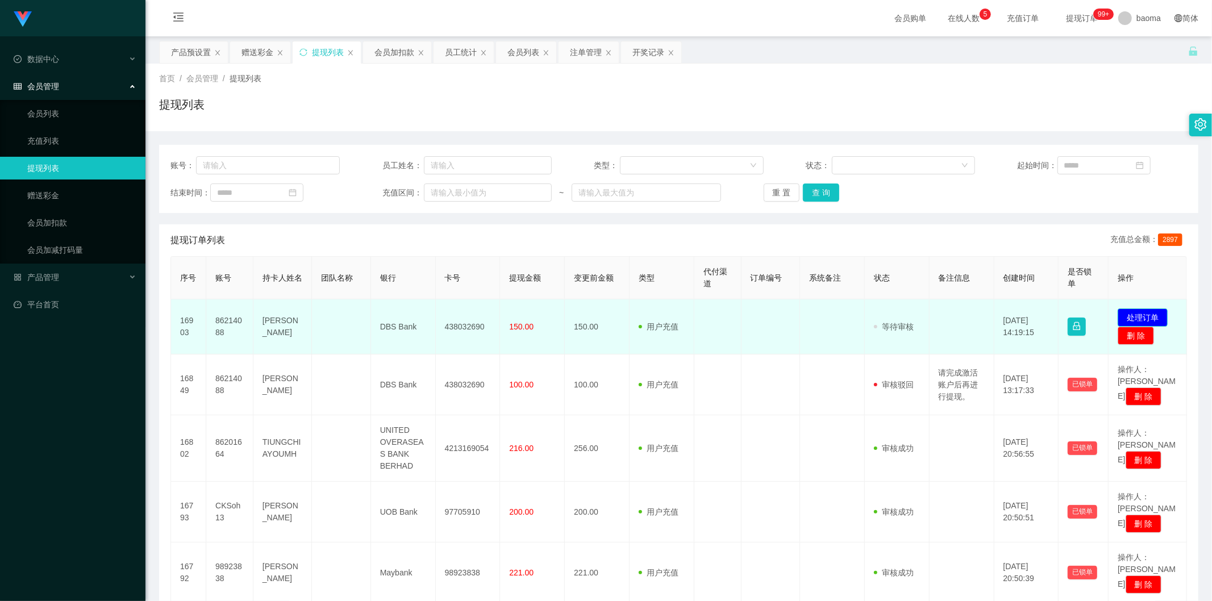
click at [1134, 310] on button "处理订单" at bounding box center [1143, 318] width 50 height 18
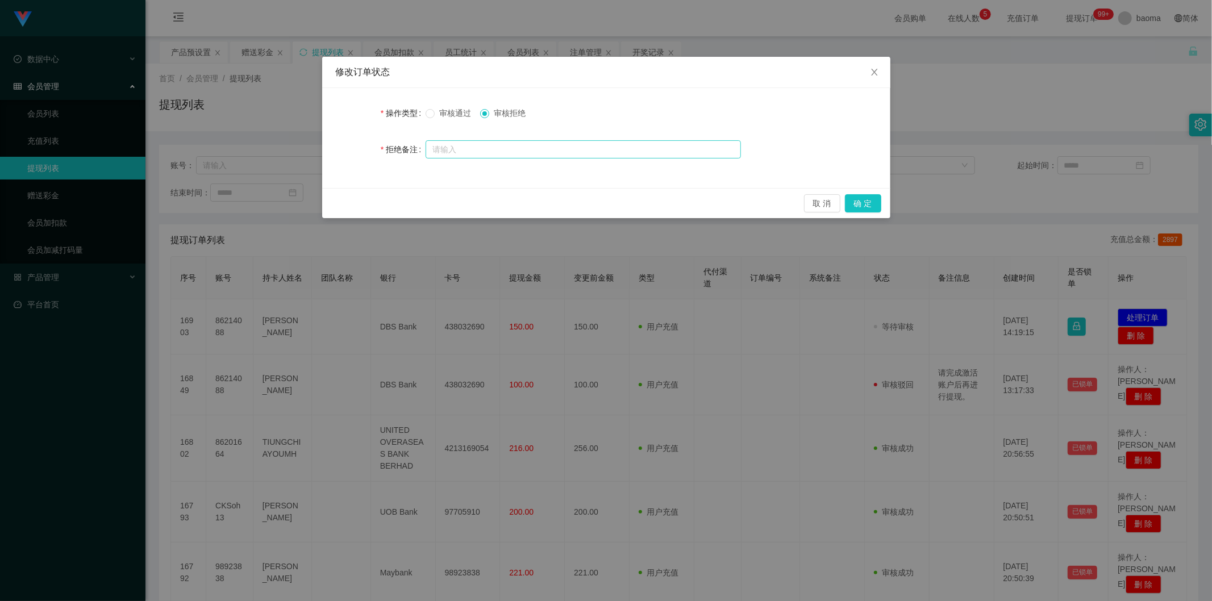
drag, startPoint x: 453, startPoint y: 109, endPoint x: 733, endPoint y: 143, distance: 282.2
click at [453, 109] on span "审核通过" at bounding box center [455, 113] width 41 height 9
click at [862, 201] on button "确 定" at bounding box center [863, 203] width 36 height 18
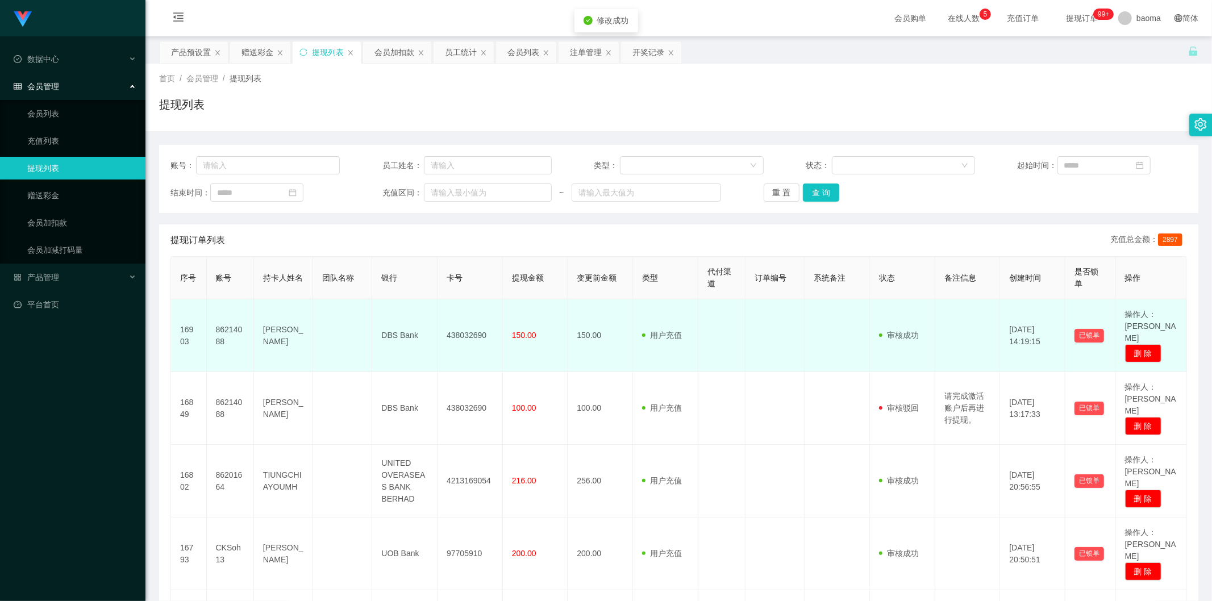
click at [470, 327] on td "438032690" at bounding box center [470, 336] width 65 height 73
copy td "438032690"
click at [474, 330] on td "438032690" at bounding box center [470, 336] width 65 height 73
click at [285, 336] on td "[PERSON_NAME]" at bounding box center [283, 336] width 59 height 73
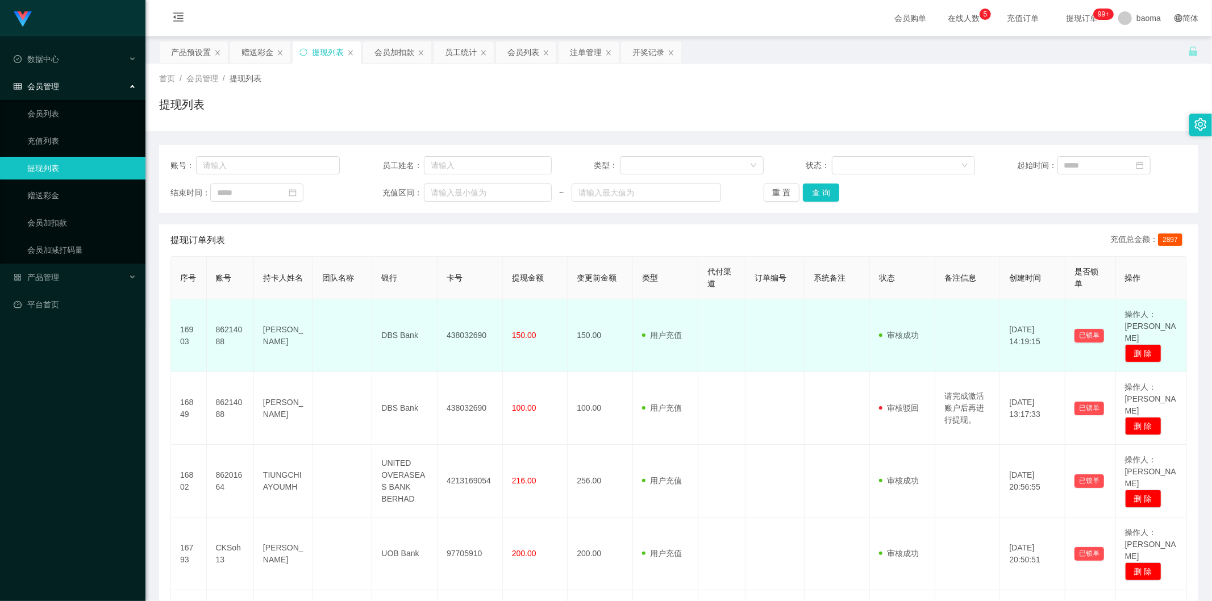
click at [285, 336] on td "[PERSON_NAME]" at bounding box center [283, 336] width 59 height 73
click at [280, 324] on td "[PERSON_NAME]" at bounding box center [283, 336] width 59 height 73
click at [279, 324] on td "[PERSON_NAME]" at bounding box center [283, 336] width 59 height 73
copy td "[PERSON_NAME]"
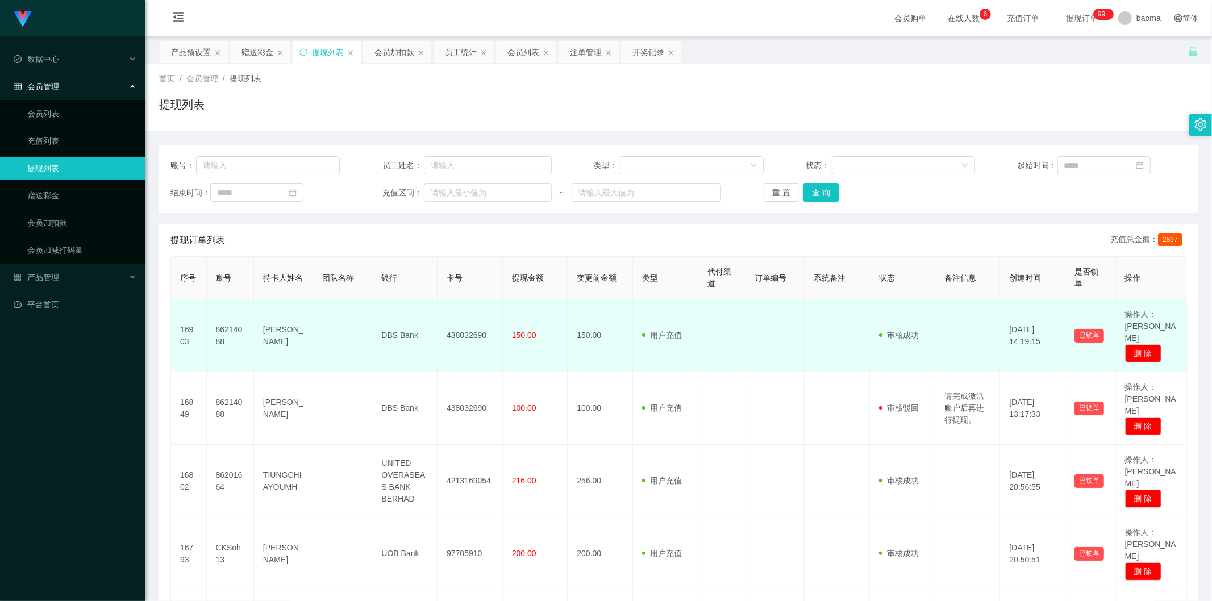
click at [412, 331] on td "DBS Bank" at bounding box center [404, 336] width 65 height 73
copy td "DBS Bank"
click at [469, 331] on td "438032690" at bounding box center [470, 336] width 65 height 73
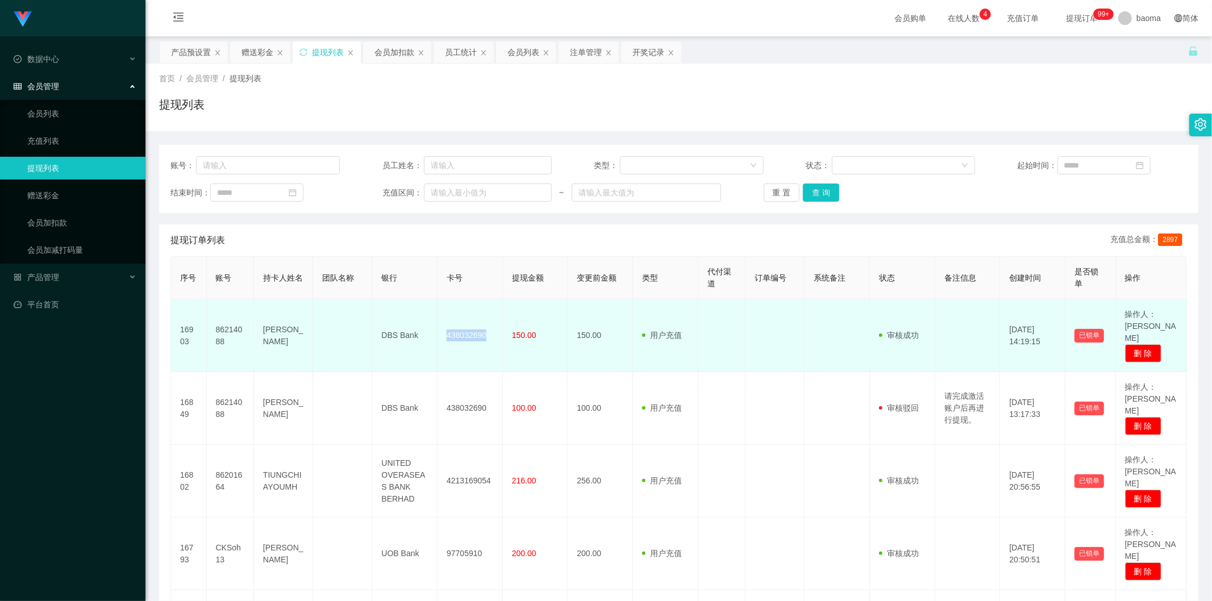
click at [469, 331] on td "438032690" at bounding box center [470, 336] width 65 height 73
copy td "438032690"
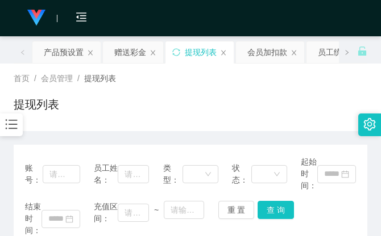
click at [267, 105] on div "提现列表" at bounding box center [191, 109] width 354 height 26
click at [259, 84] on div "首页 / 会员管理 / 提现列表 /" at bounding box center [191, 79] width 354 height 12
click at [261, 88] on div "首页 / 会员管理 / 提现列表 / 提现列表" at bounding box center [191, 97] width 354 height 49
